Goal: Transaction & Acquisition: Purchase product/service

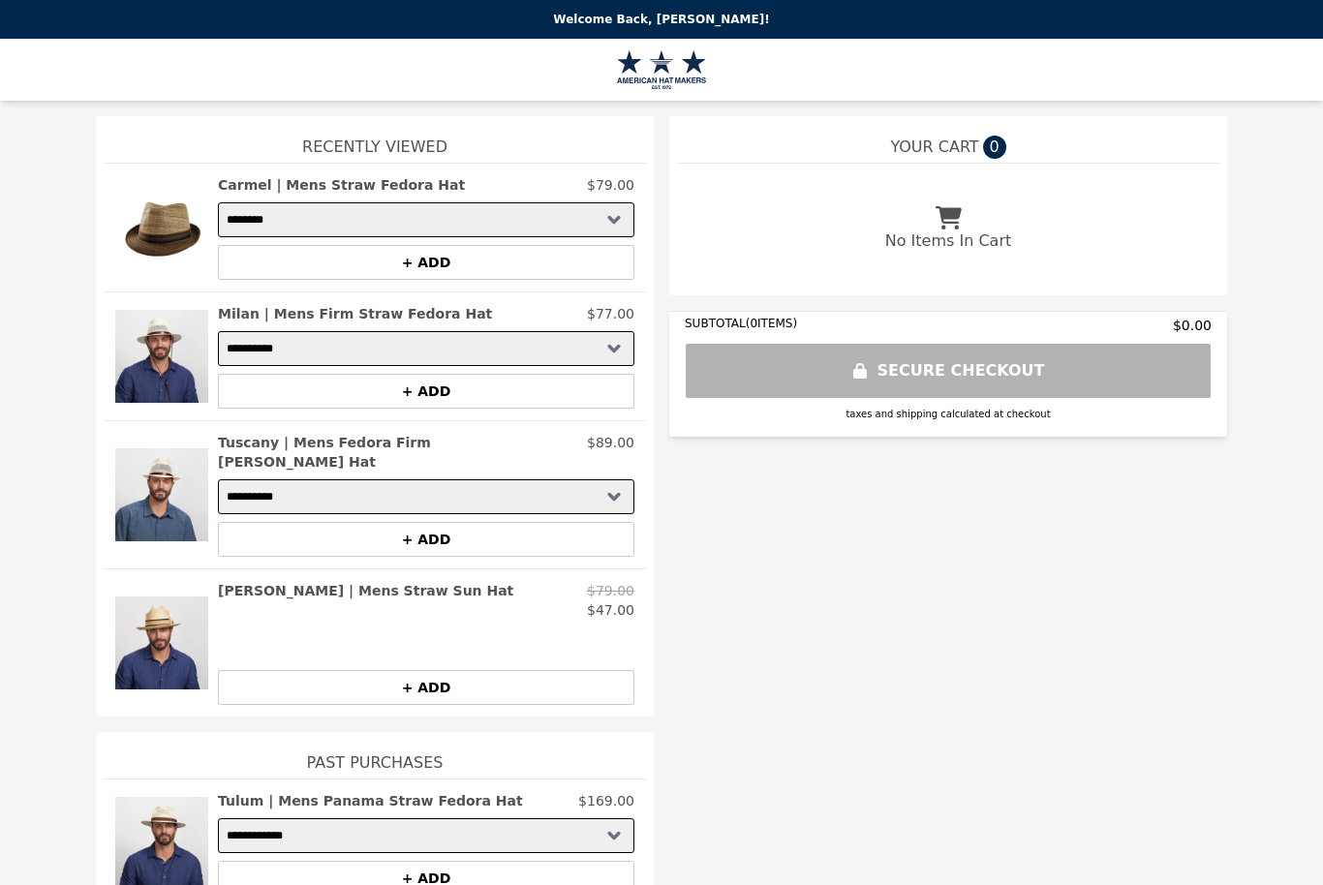
click at [155, 482] on img at bounding box center [161, 495] width 93 height 124
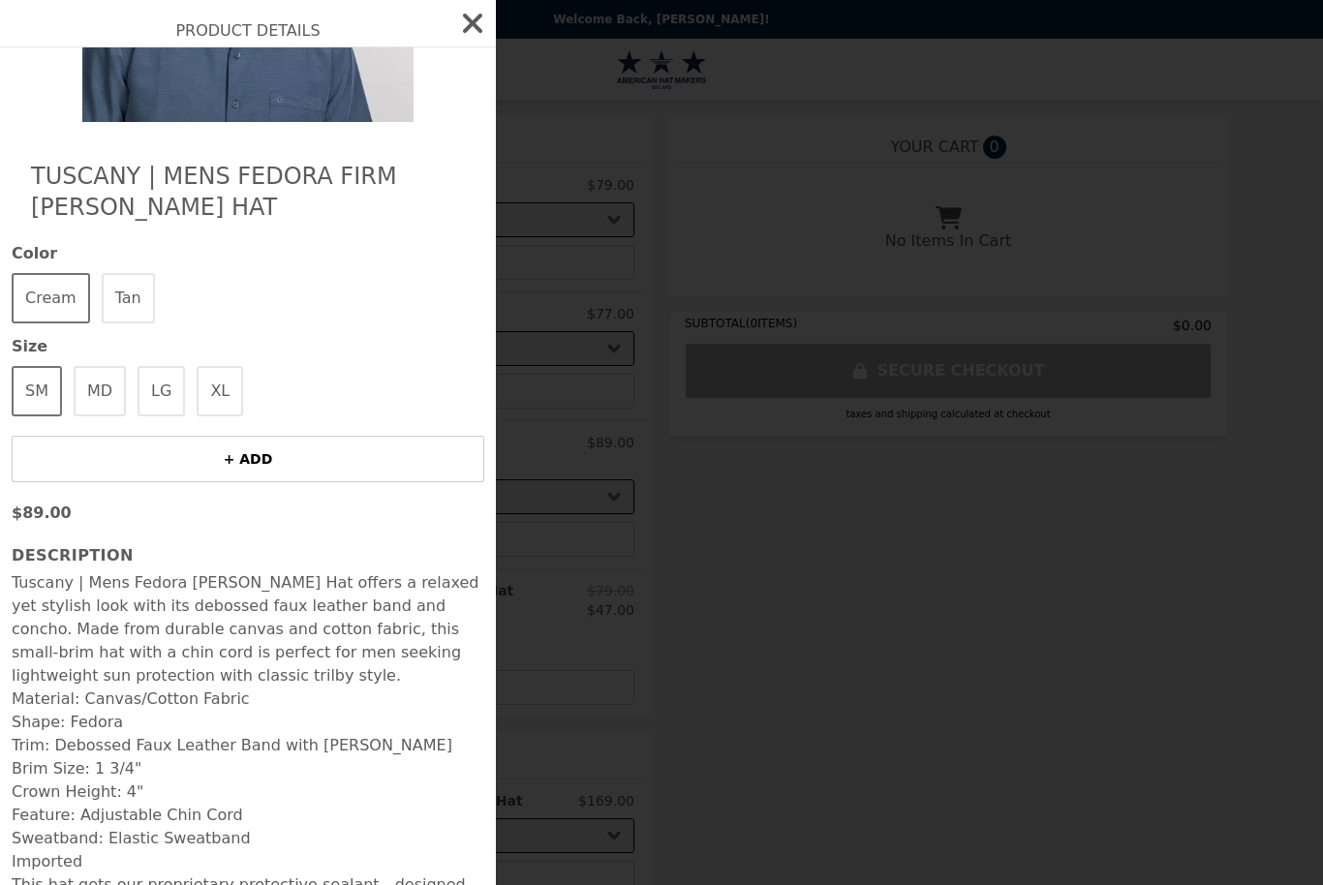
scroll to position [277, 0]
click at [117, 287] on button "Tan" at bounding box center [128, 297] width 53 height 50
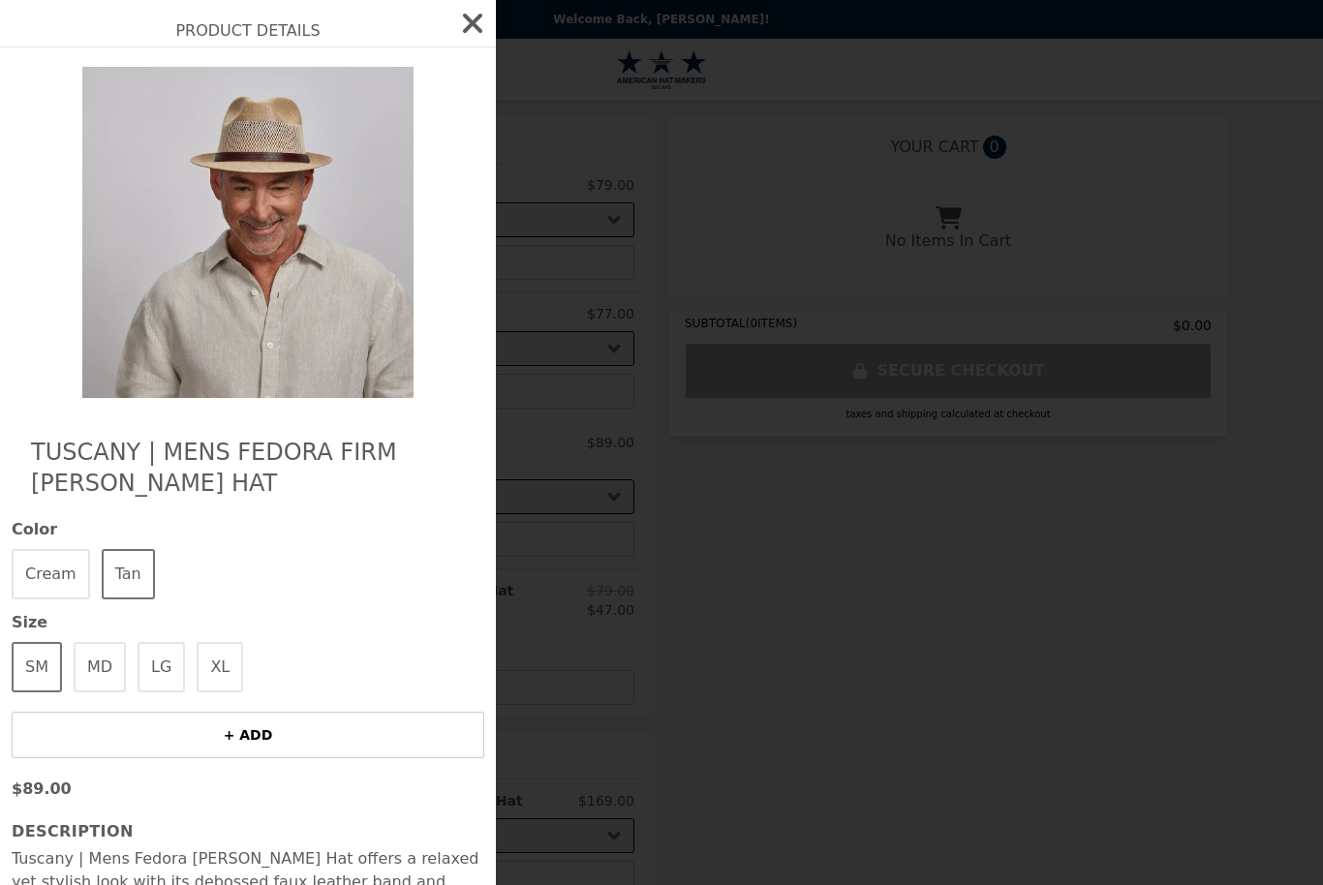
scroll to position [0, 0]
click at [48, 574] on button "Cream" at bounding box center [51, 574] width 78 height 50
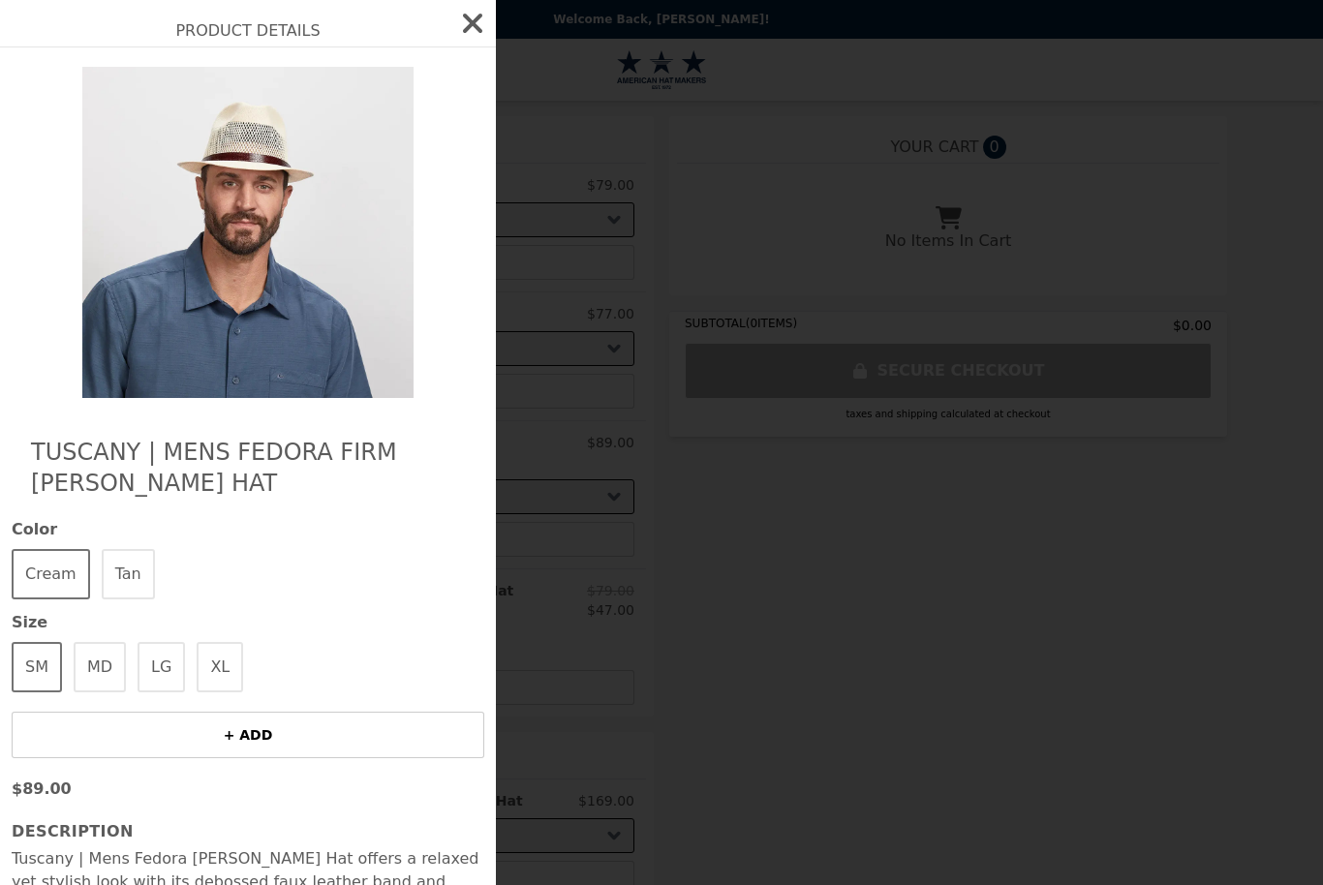
click at [117, 572] on button "Tan" at bounding box center [128, 574] width 53 height 50
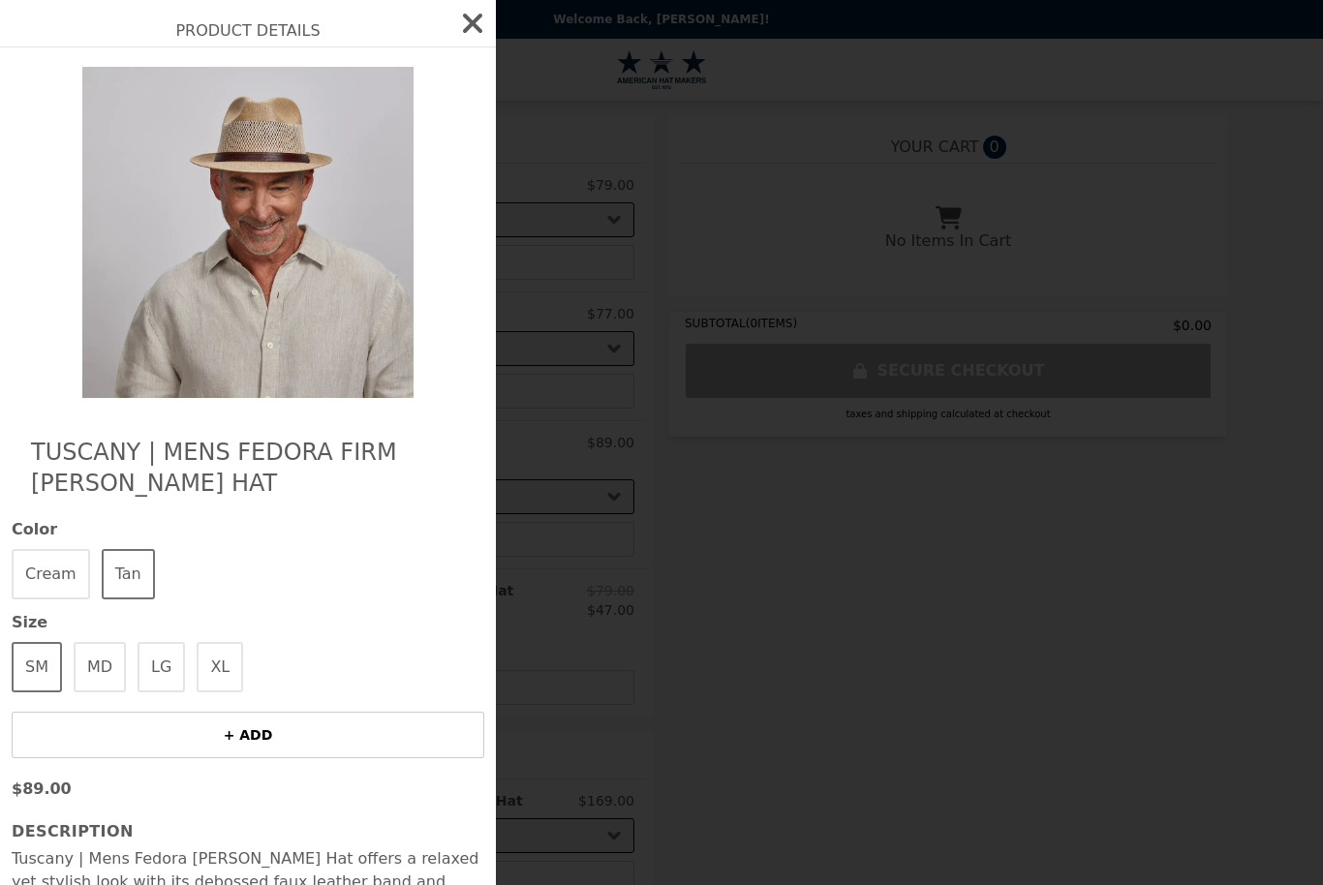
click at [95, 673] on button "MD" at bounding box center [100, 667] width 52 height 50
click at [94, 672] on button "MD" at bounding box center [100, 667] width 52 height 50
click at [242, 280] on img at bounding box center [248, 232] width 355 height 331
click at [217, 267] on img at bounding box center [248, 232] width 355 height 331
click at [230, 441] on h2 "Tuscany | Mens Fedora Firm [PERSON_NAME] Hat" at bounding box center [248, 468] width 434 height 62
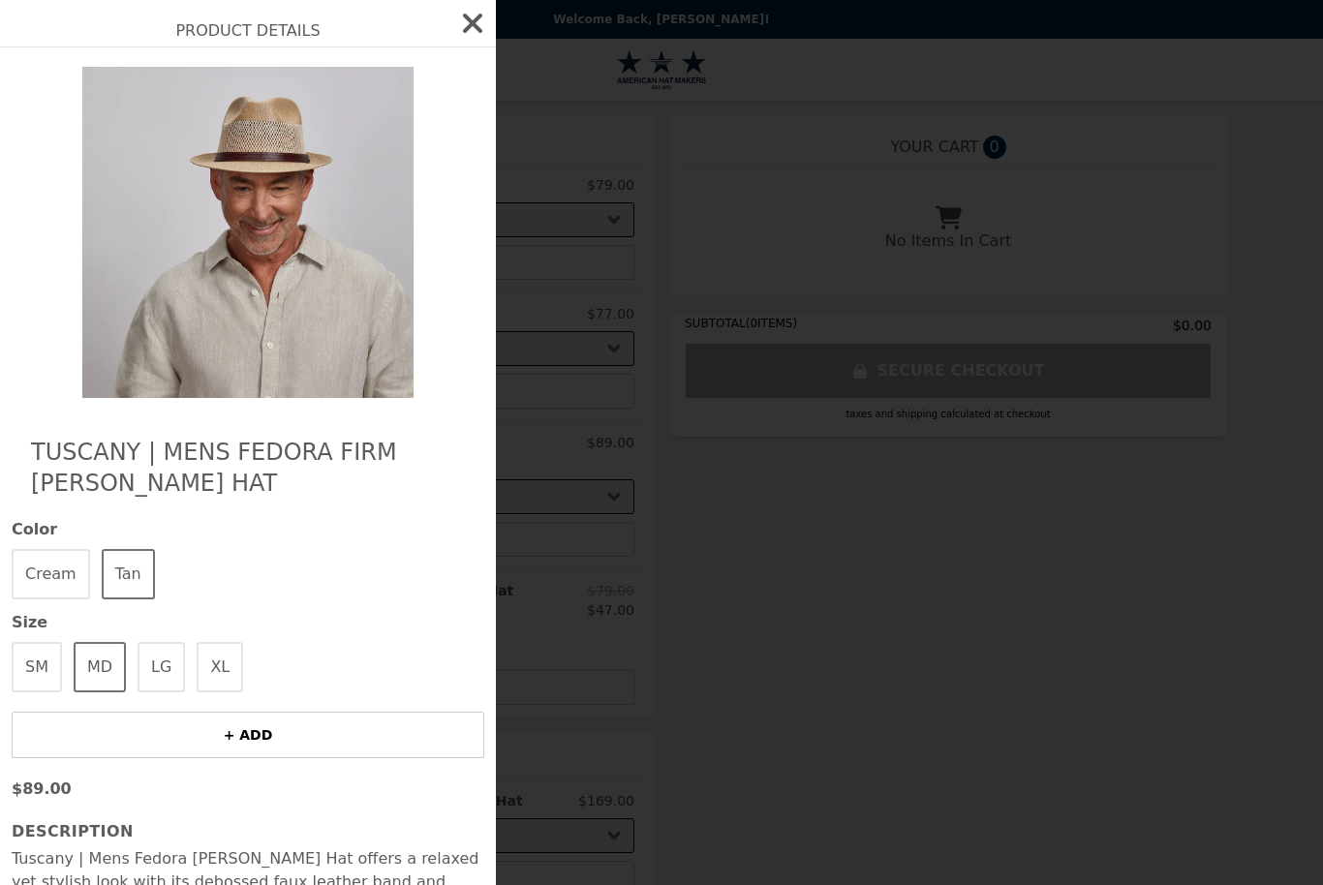
click at [471, 33] on icon "button" at bounding box center [472, 23] width 31 height 31
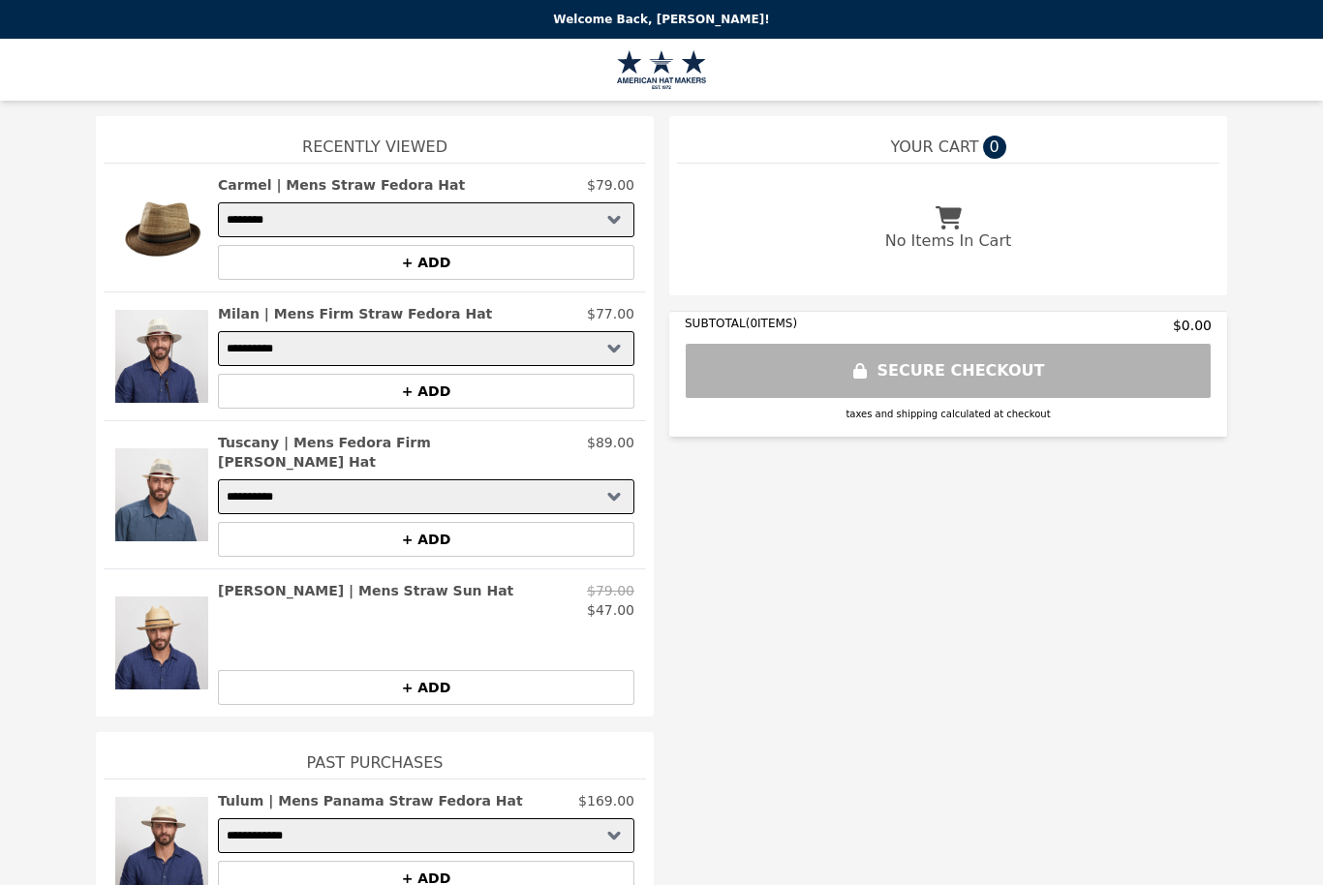
click at [145, 605] on img at bounding box center [161, 643] width 93 height 124
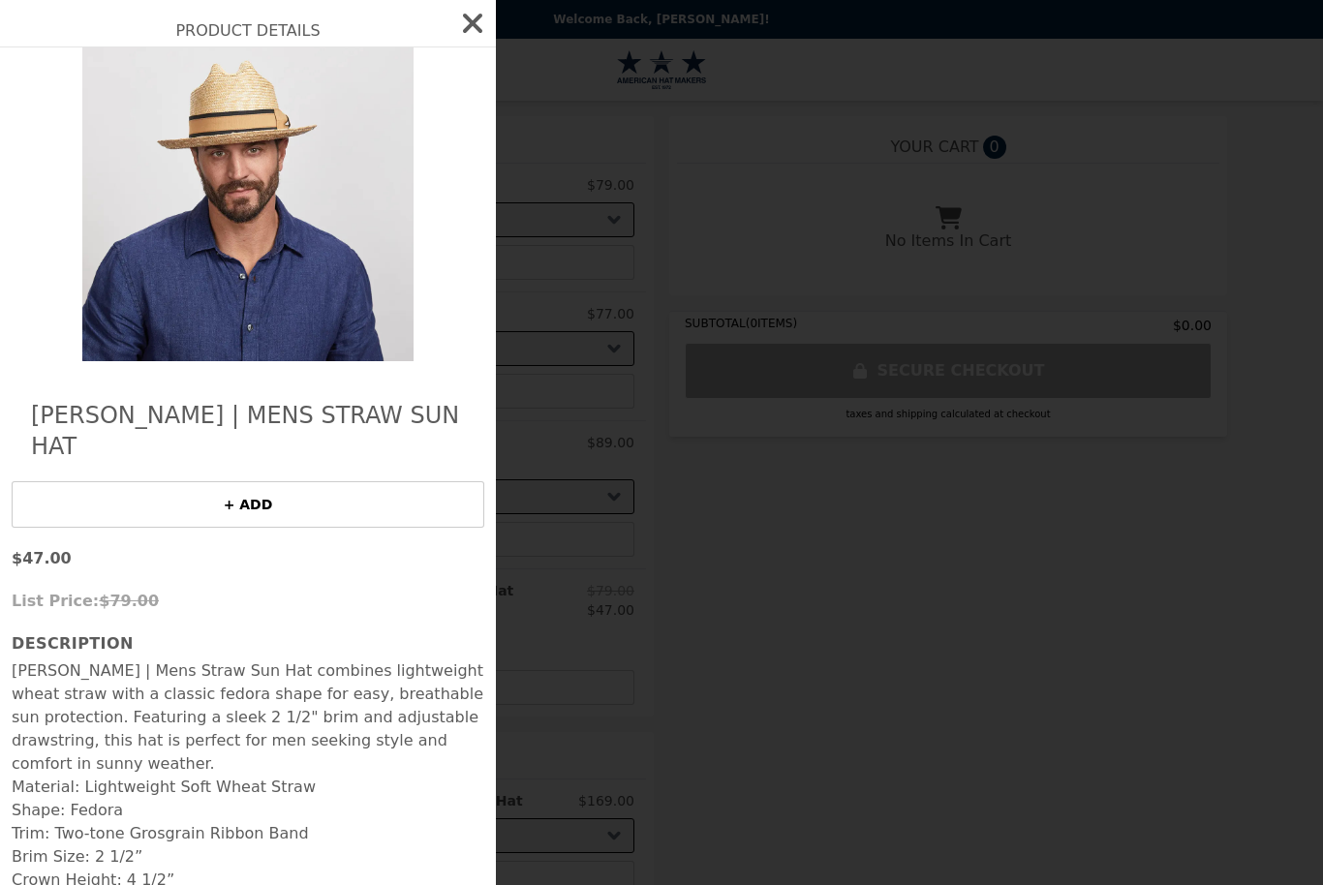
scroll to position [36, 0]
click at [96, 339] on img at bounding box center [248, 196] width 355 height 331
click at [471, 27] on icon "button" at bounding box center [472, 23] width 19 height 19
